Goal: Task Accomplishment & Management: Use online tool/utility

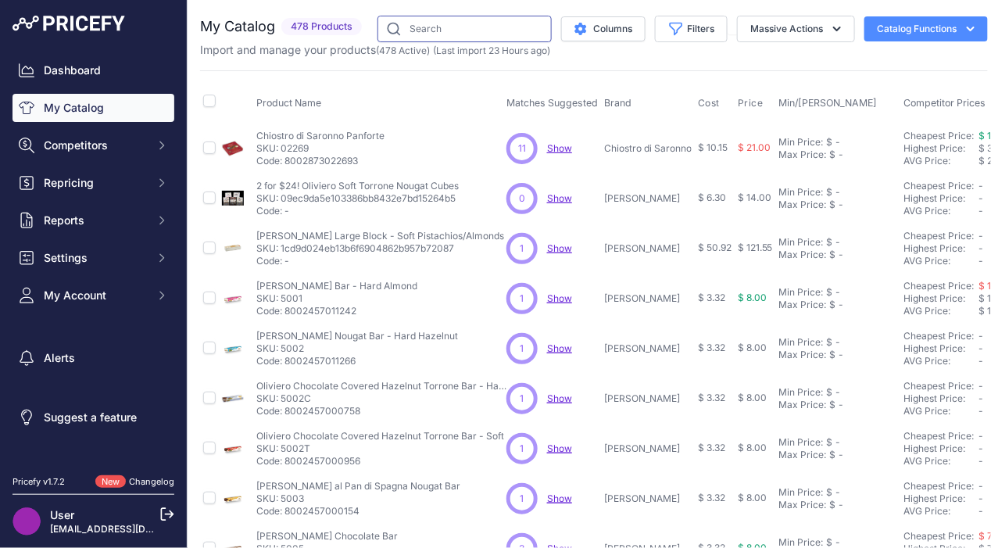
click at [476, 35] on input "text" at bounding box center [465, 29] width 174 height 27
type input "ferrara"
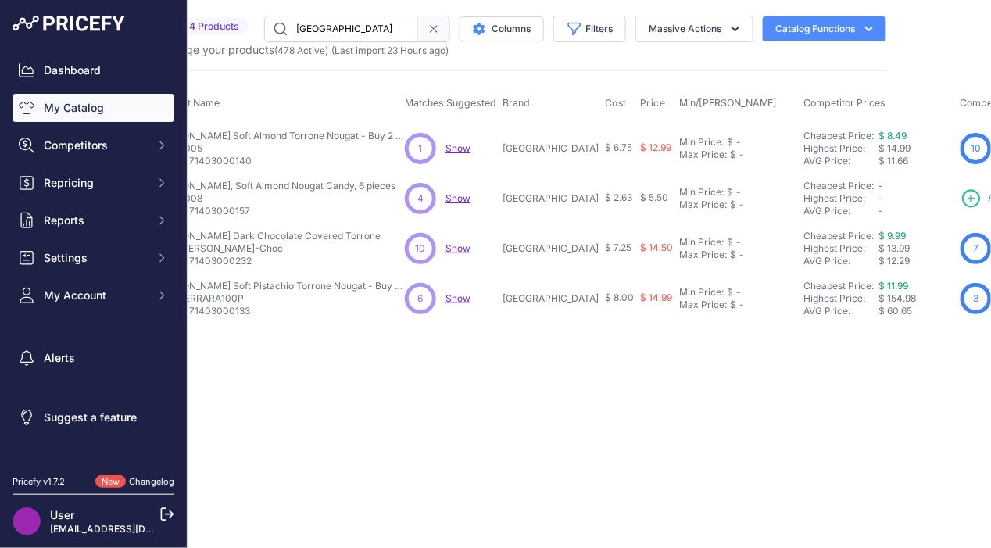
scroll to position [0, 117]
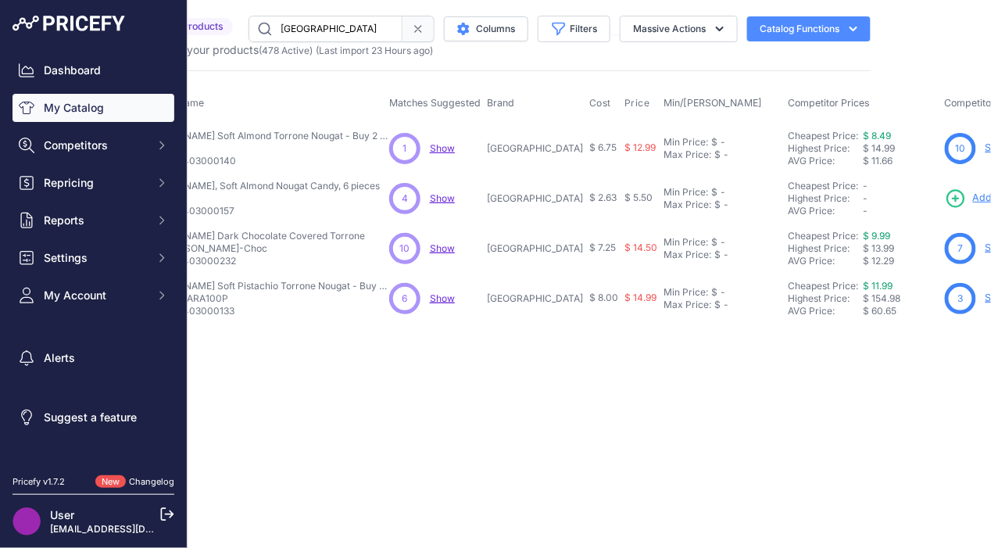
click at [592, 399] on div "Close You are not connected to the internet." at bounding box center [476, 274] width 813 height 548
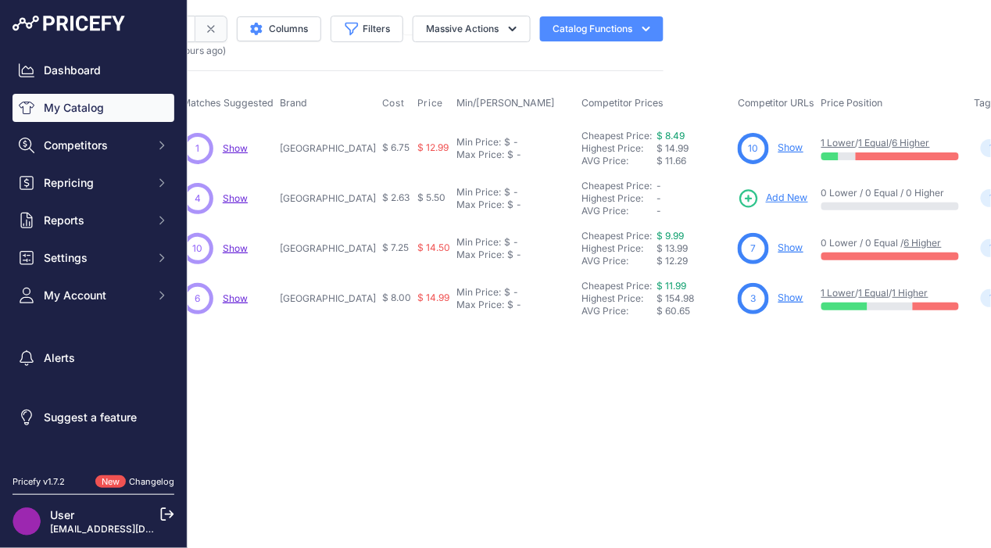
click at [779, 246] on link "Show" at bounding box center [791, 248] width 25 height 12
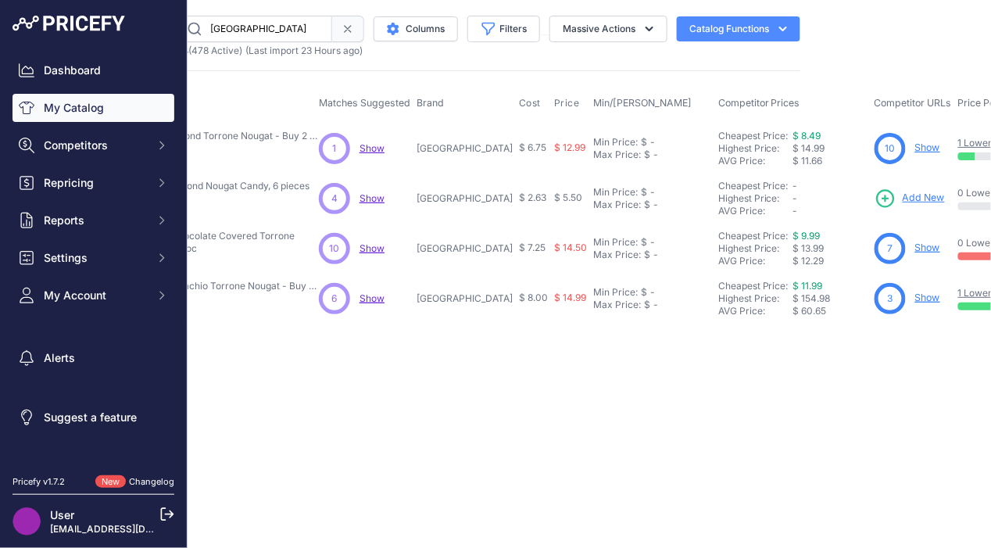
scroll to position [0, 188]
click at [915, 145] on link "Show" at bounding box center [927, 147] width 25 height 12
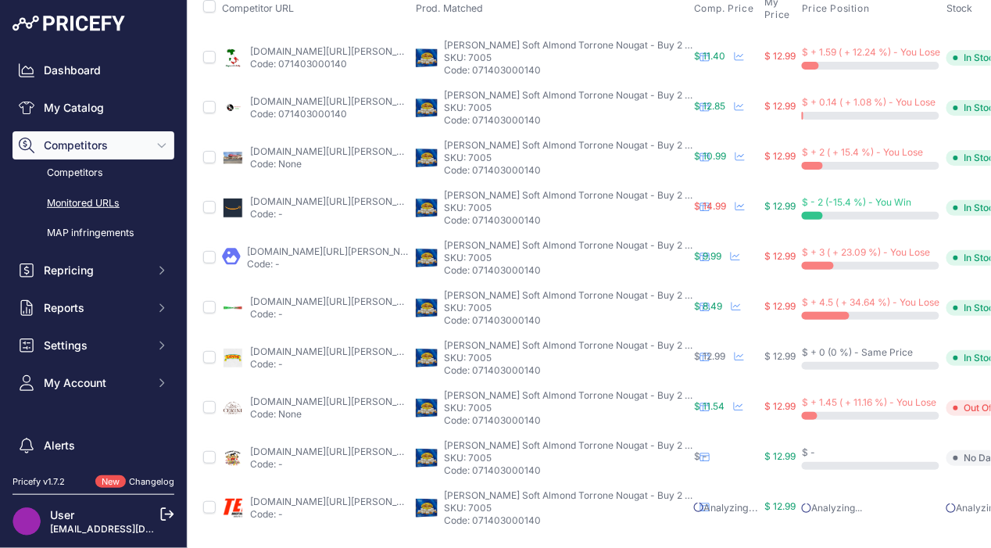
scroll to position [109, 0]
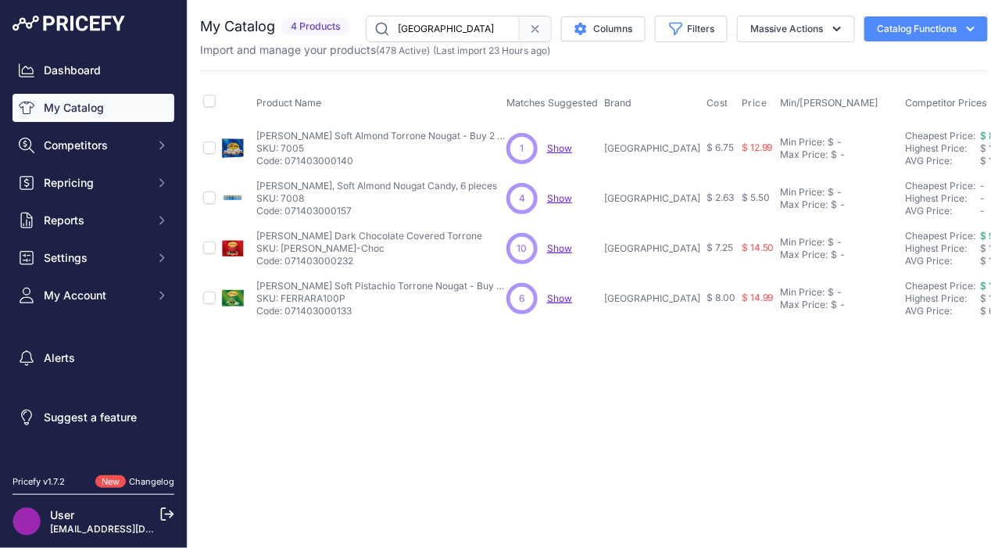
drag, startPoint x: 449, startPoint y: 34, endPoint x: 331, endPoint y: 16, distance: 119.4
click at [338, 25] on div "My Catalog 4 Products" at bounding box center [594, 29] width 788 height 27
type input "florent"
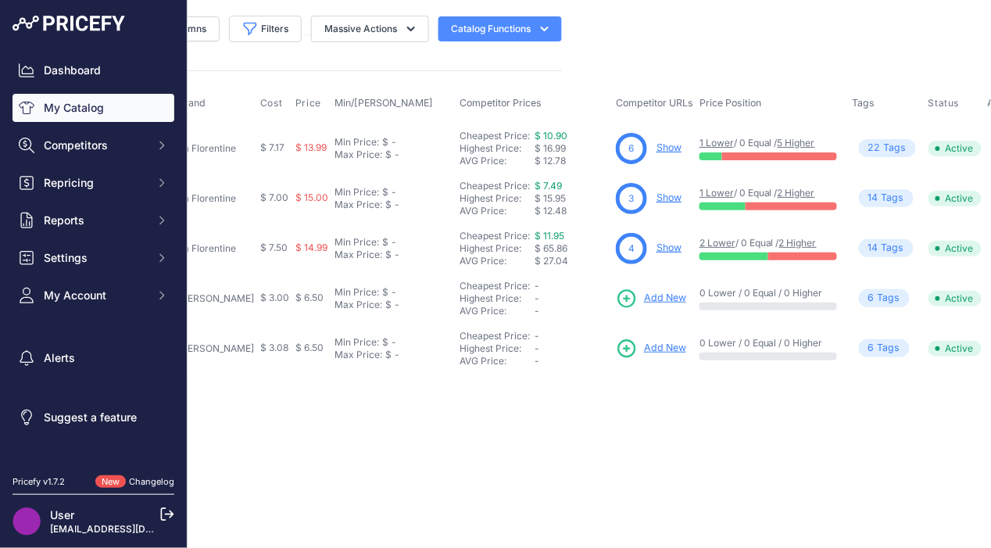
scroll to position [0, 429]
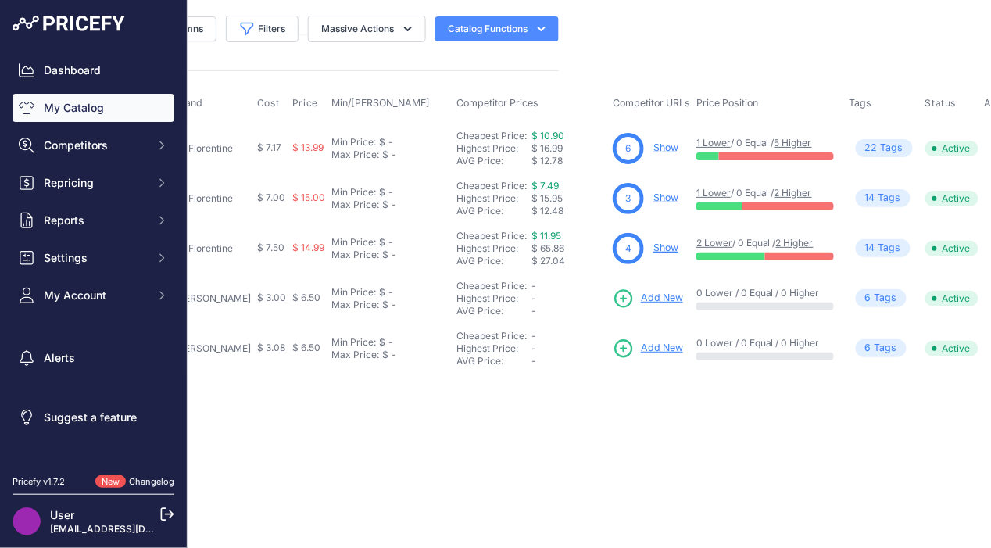
click at [654, 145] on link "Show" at bounding box center [666, 147] width 25 height 12
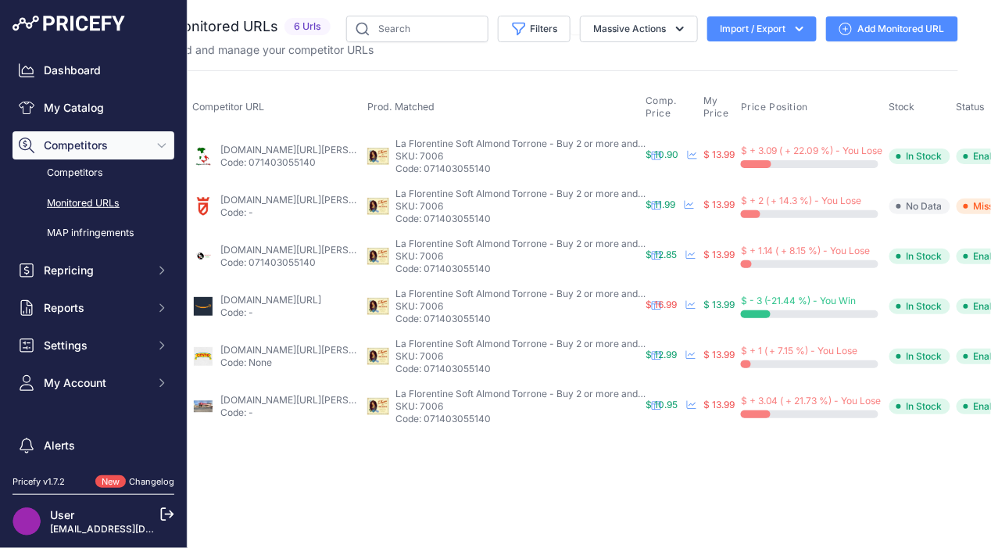
scroll to position [0, 20]
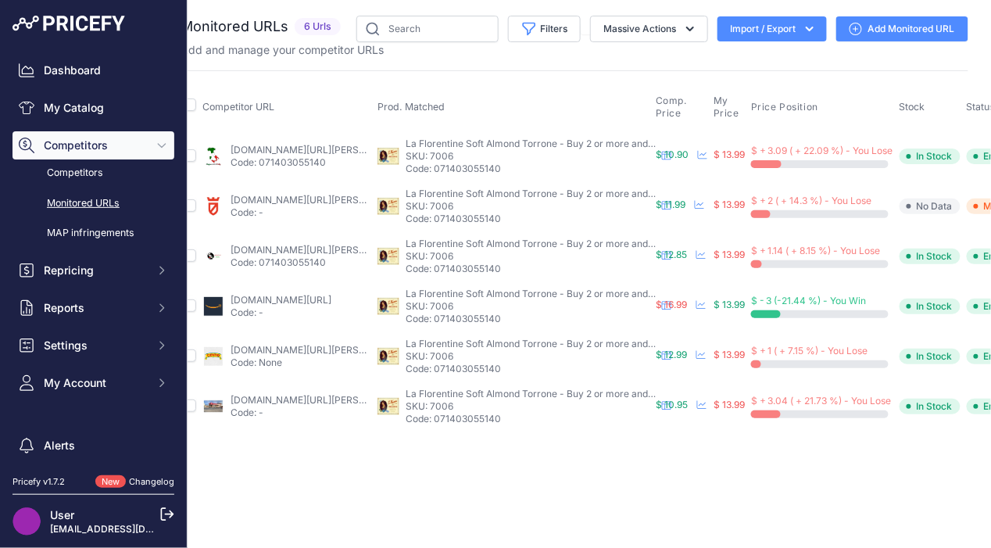
click at [295, 151] on link "[DOMAIN_NAME][URL][PERSON_NAME]" at bounding box center [319, 150] width 177 height 12
click at [285, 348] on link "[DOMAIN_NAME][URL][PERSON_NAME][PERSON_NAME]" at bounding box center [357, 350] width 252 height 12
